Goal: Task Accomplishment & Management: Manage account settings

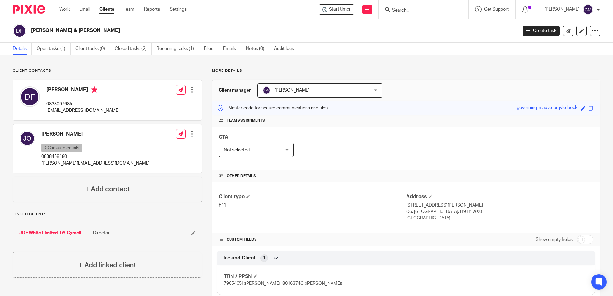
click at [434, 9] on input "Search" at bounding box center [421, 11] width 58 height 6
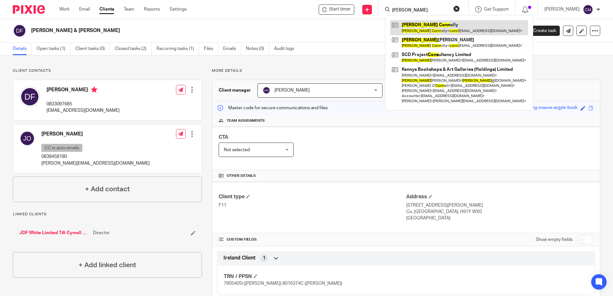
type input "SEAN CONN"
click at [438, 31] on link at bounding box center [459, 27] width 138 height 15
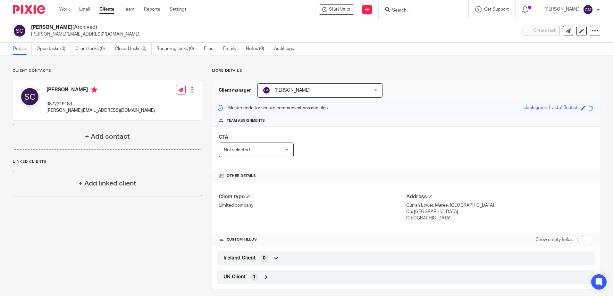
click at [407, 15] on div at bounding box center [424, 9] width 90 height 19
click at [408, 12] on input "Search" at bounding box center [421, 11] width 58 height 6
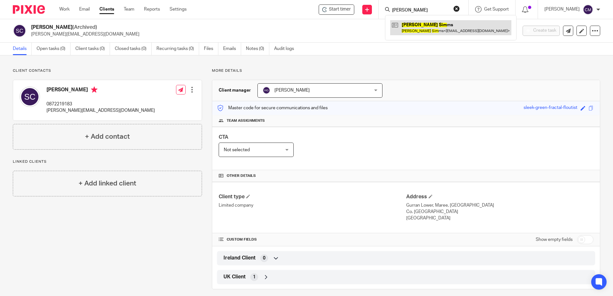
type input "LYNN SIM"
click at [415, 28] on link at bounding box center [450, 27] width 121 height 15
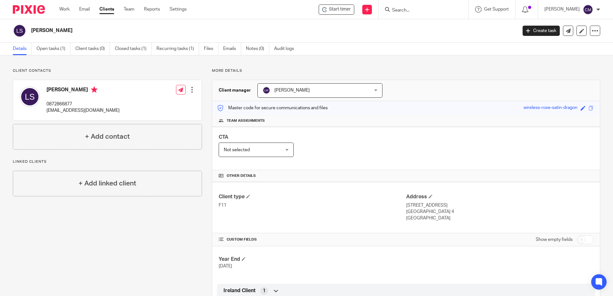
click at [409, 8] on input "Search" at bounding box center [421, 11] width 58 height 6
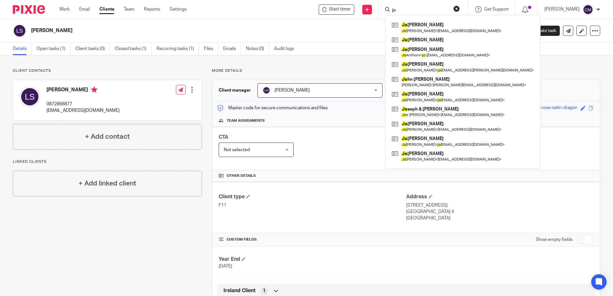
type input "j"
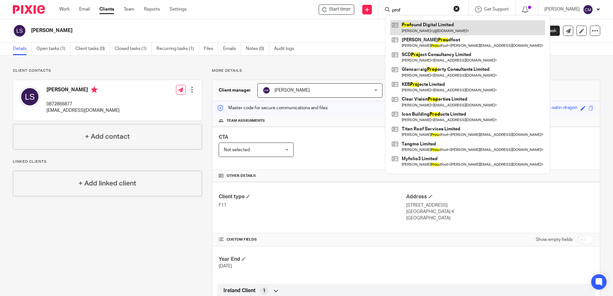
type input "prof"
click at [463, 30] on link at bounding box center [467, 27] width 155 height 15
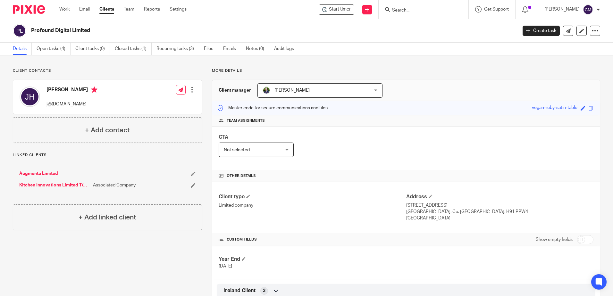
click at [192, 89] on div at bounding box center [192, 90] width 6 height 6
click at [171, 107] on link "Edit contact" at bounding box center [161, 103] width 61 height 9
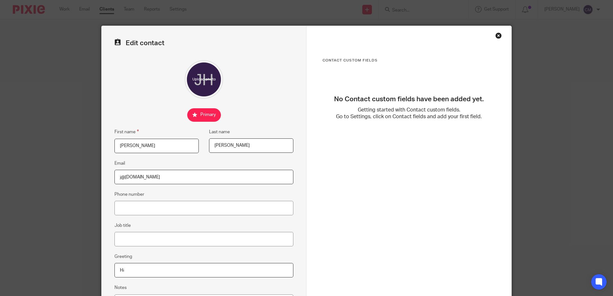
scroll to position [32, 0]
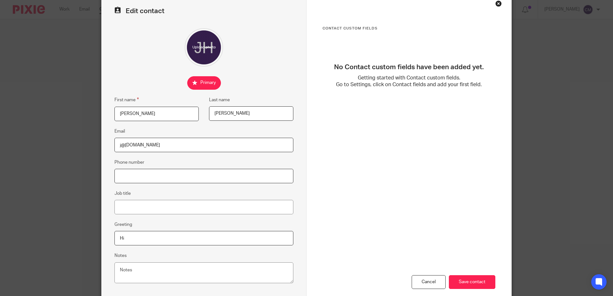
click at [133, 173] on input "Phone number" at bounding box center [204, 176] width 179 height 14
type input "0872282282"
click at [361, 182] on div "Cancel Save contact" at bounding box center [409, 244] width 173 height 124
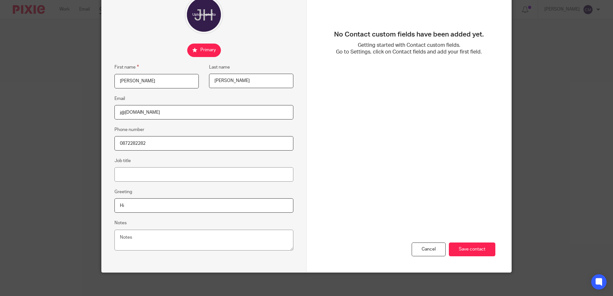
scroll to position [67, 0]
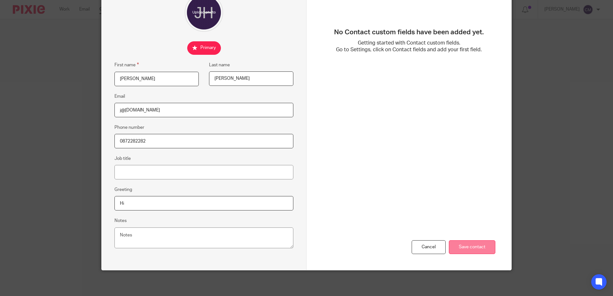
click at [487, 245] on input "Save contact" at bounding box center [472, 248] width 47 height 14
click at [486, 247] on input "Save contact" at bounding box center [472, 248] width 47 height 14
